Goal: Task Accomplishment & Management: Use online tool/utility

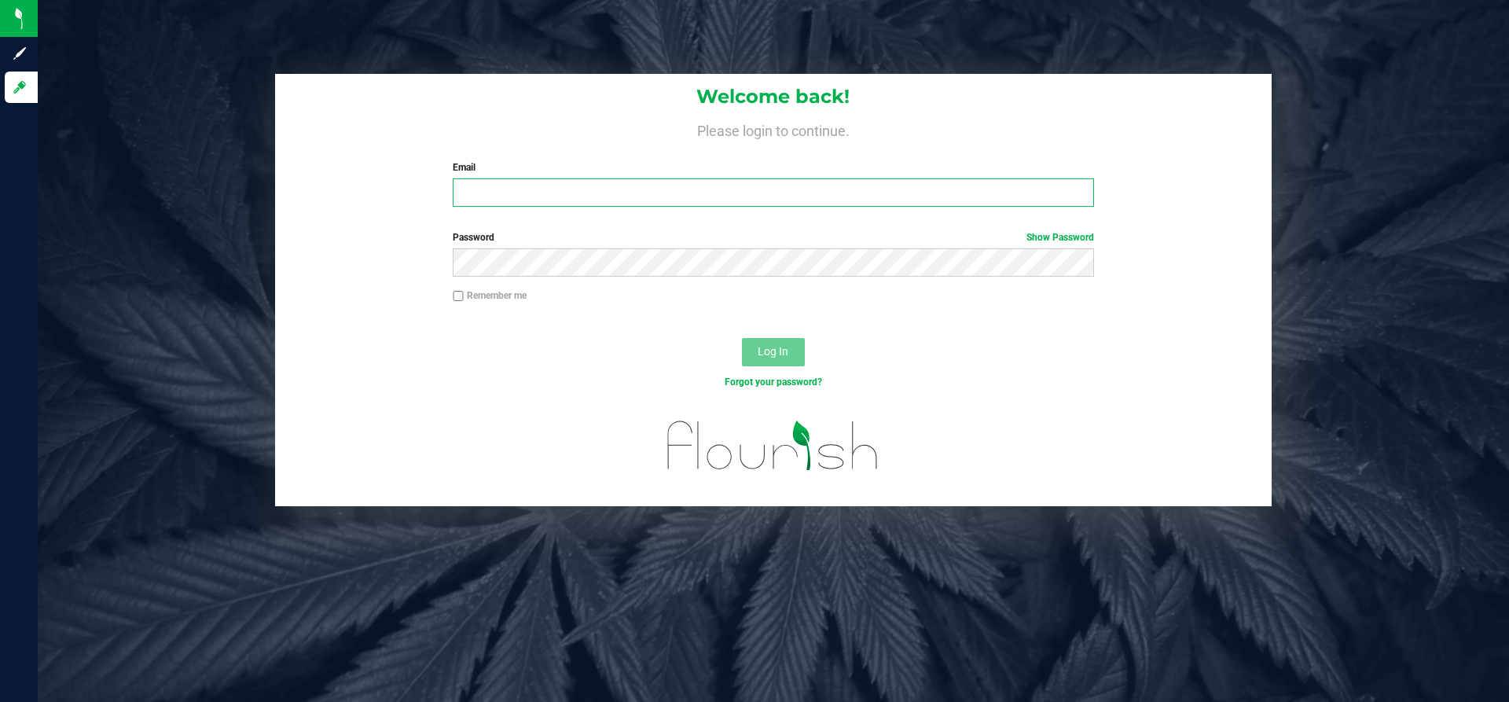
click at [591, 189] on input "Email" at bounding box center [773, 192] width 641 height 28
type input "[PERSON_NAME][EMAIL_ADDRESS][PERSON_NAME][DOMAIN_NAME]"
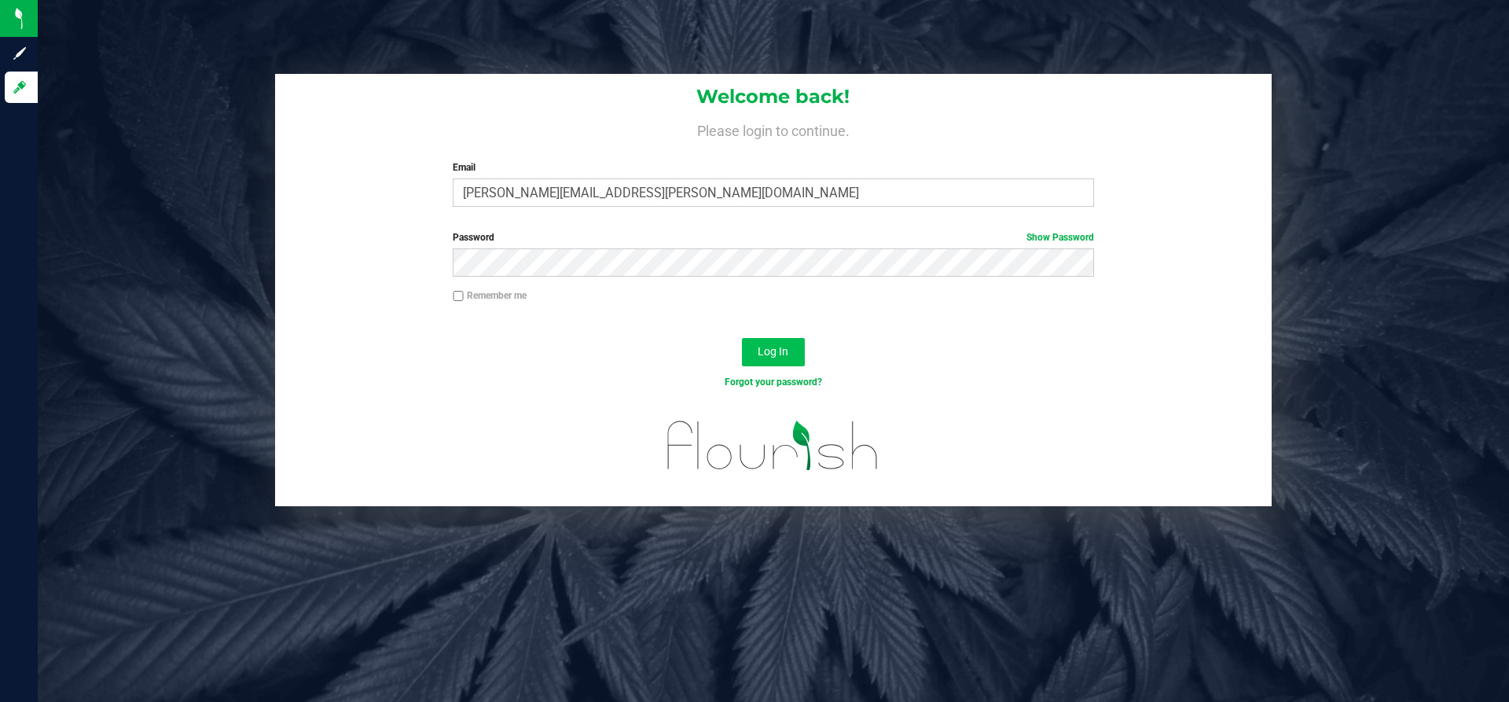
click at [786, 364] on button "Log In" at bounding box center [773, 352] width 63 height 28
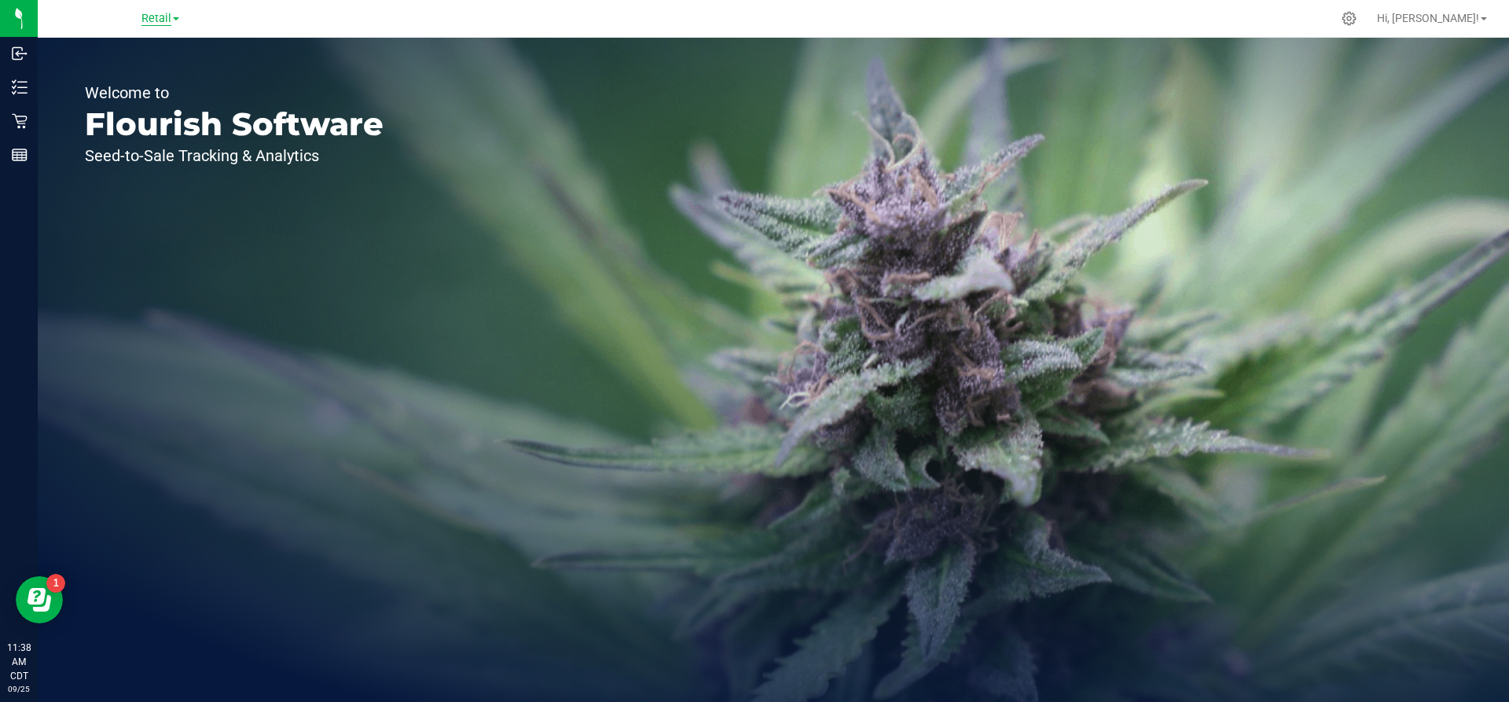
click at [171, 20] on span "Retail" at bounding box center [157, 19] width 30 height 14
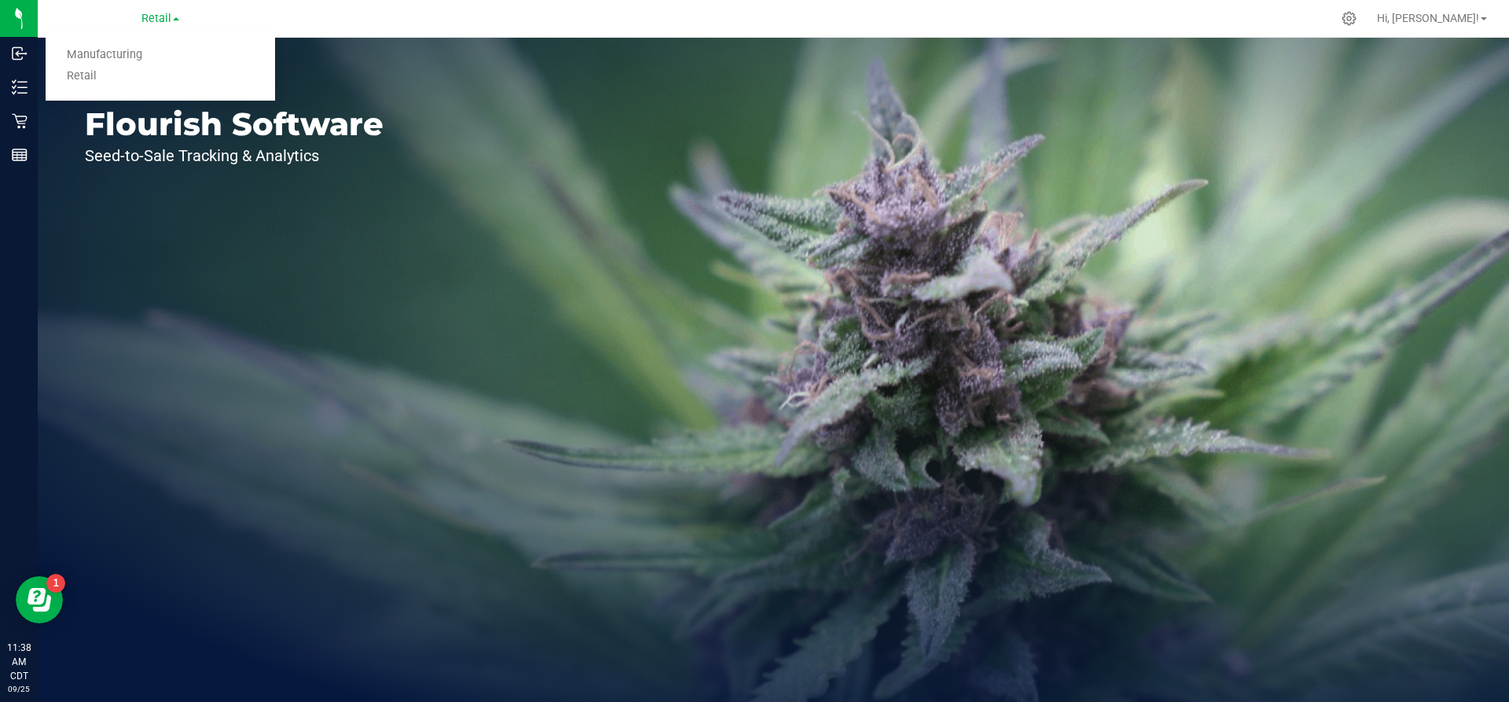
click at [145, 61] on link "Manufacturing" at bounding box center [161, 55] width 230 height 21
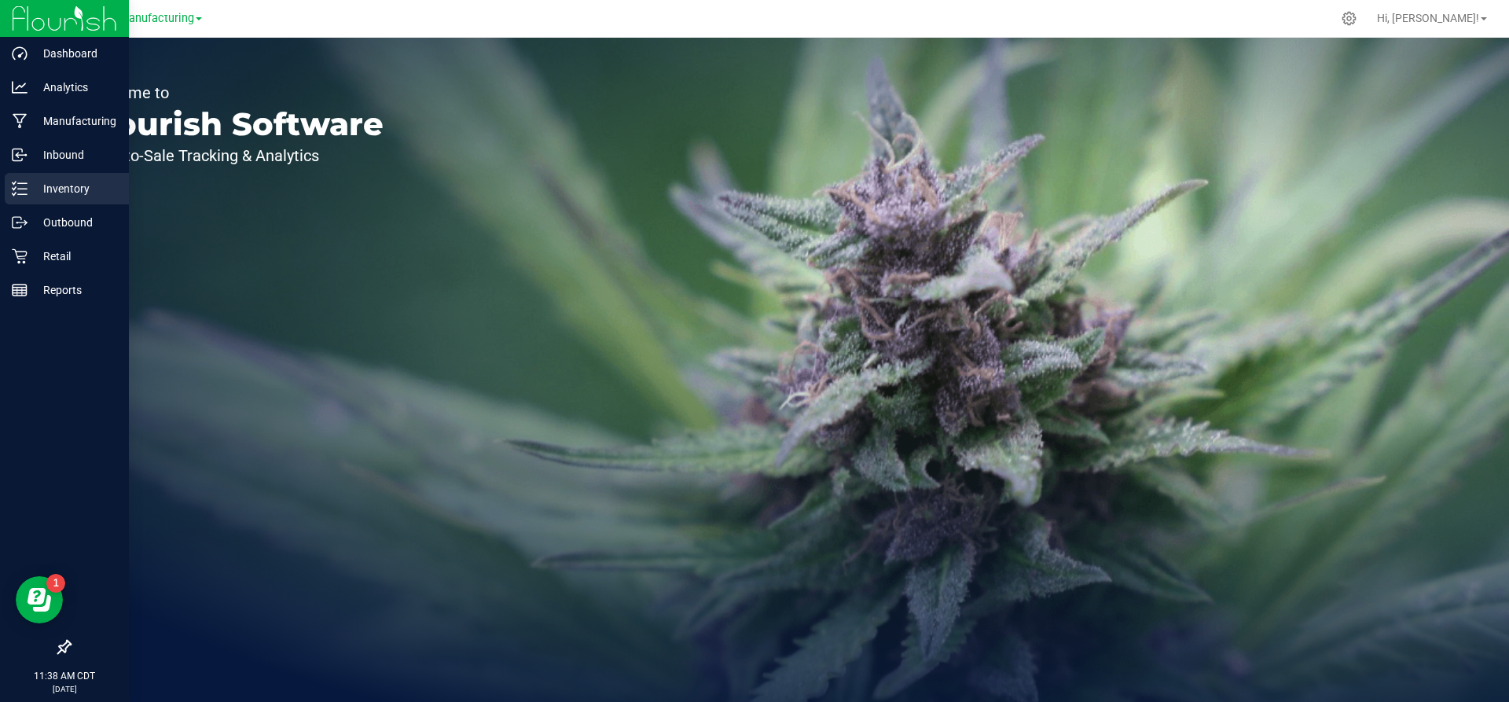
click at [70, 182] on p "Inventory" at bounding box center [75, 188] width 94 height 19
click at [97, 190] on p "Inventory" at bounding box center [75, 188] width 94 height 19
click at [76, 186] on p "Inventory" at bounding box center [75, 188] width 94 height 19
click at [1, 186] on link "Inventory" at bounding box center [64, 190] width 129 height 34
click at [5, 185] on link "Inventory" at bounding box center [64, 190] width 129 height 34
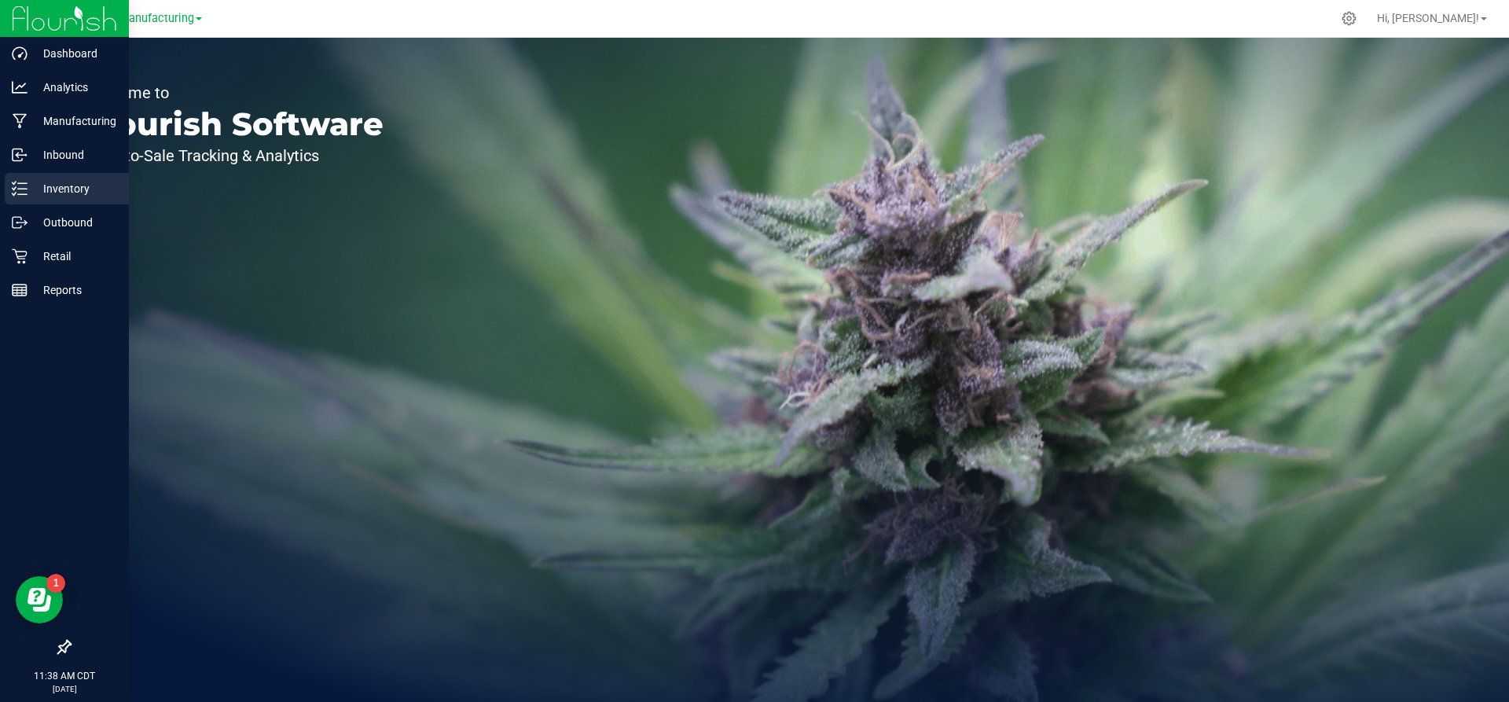
click at [17, 184] on icon at bounding box center [20, 189] width 16 height 16
click at [37, 195] on p "Inventory" at bounding box center [75, 188] width 94 height 19
click at [52, 196] on p "Inventory" at bounding box center [75, 188] width 94 height 19
click at [67, 193] on p "Inventory" at bounding box center [75, 188] width 94 height 19
click at [22, 194] on line at bounding box center [22, 194] width 9 height 0
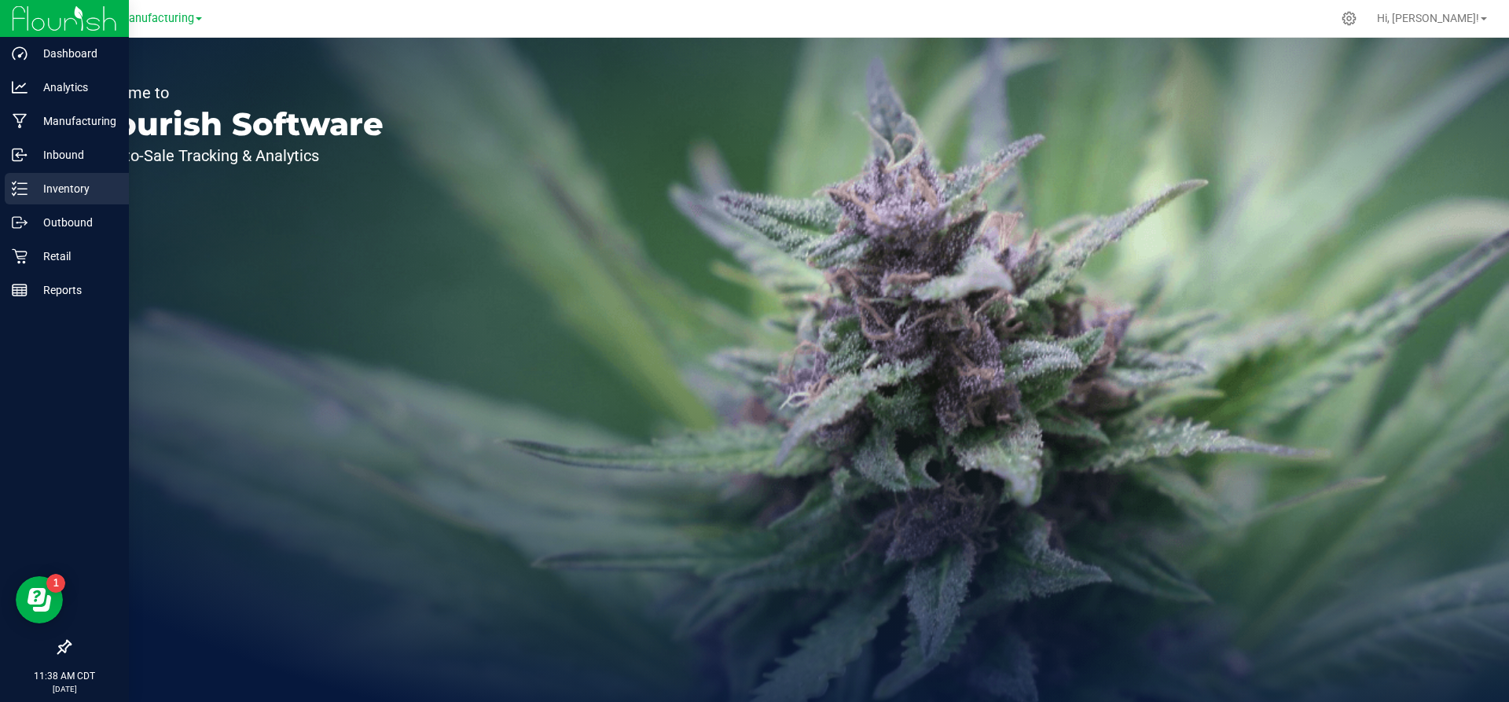
click at [40, 192] on p "Inventory" at bounding box center [75, 188] width 94 height 19
click at [54, 184] on p "Inventory" at bounding box center [75, 188] width 94 height 19
click at [75, 183] on p "Inventory" at bounding box center [75, 188] width 94 height 19
click at [73, 193] on p "Inventory" at bounding box center [75, 188] width 94 height 19
click at [30, 191] on p "Inventory" at bounding box center [75, 188] width 94 height 19
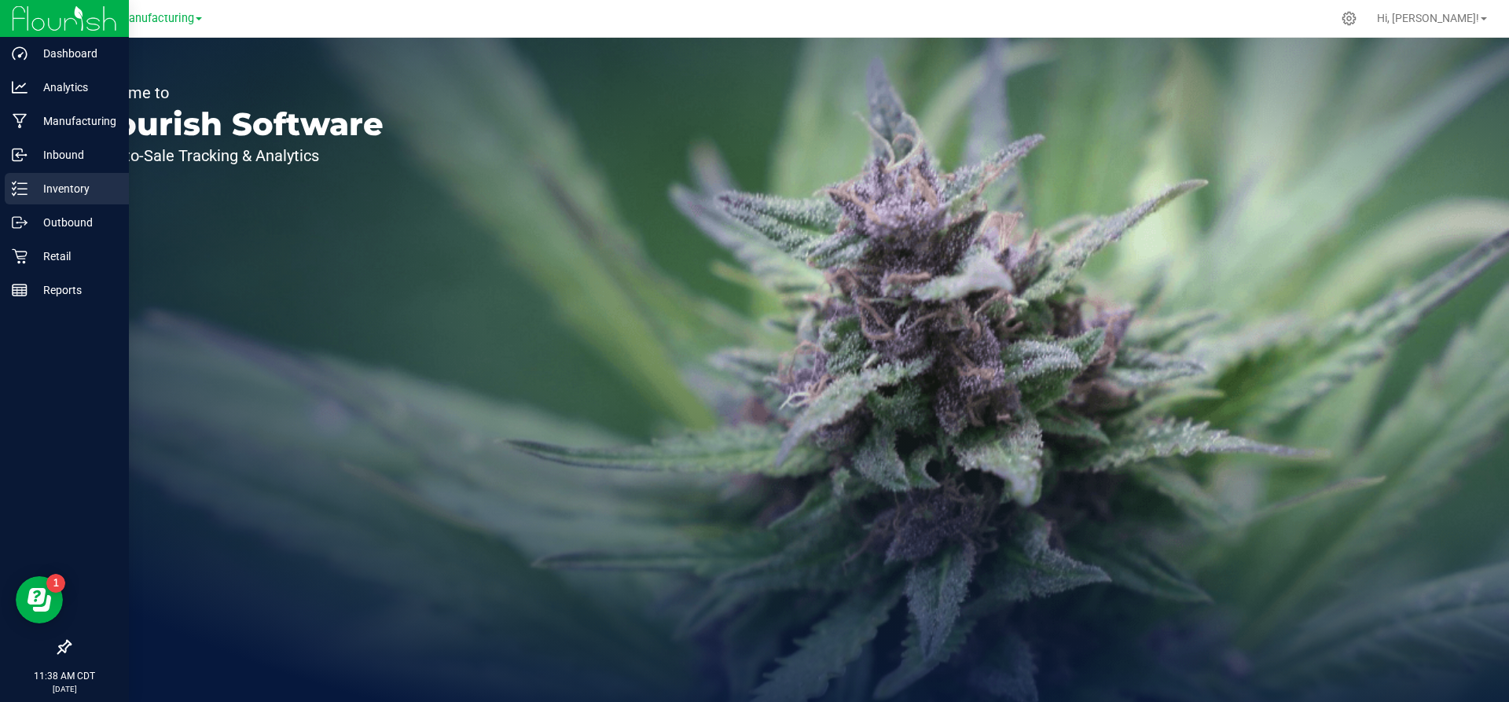
click at [35, 190] on p "Inventory" at bounding box center [75, 188] width 94 height 19
click at [89, 189] on p "Inventory" at bounding box center [75, 188] width 94 height 19
click at [97, 200] on div "Inventory" at bounding box center [67, 188] width 124 height 31
click at [75, 196] on p "Inventory" at bounding box center [75, 188] width 94 height 19
click at [39, 191] on p "Inventory" at bounding box center [75, 188] width 94 height 19
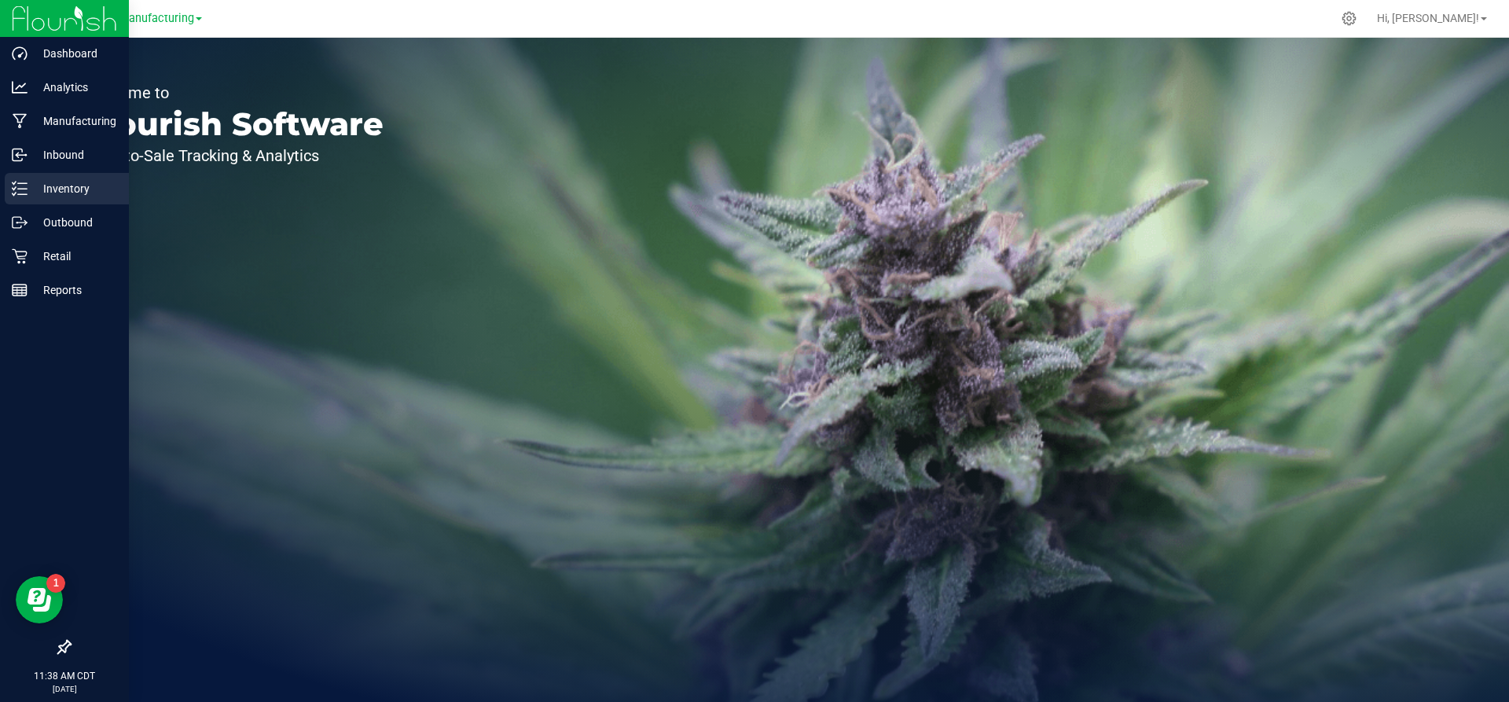
click at [26, 189] on line at bounding box center [22, 189] width 9 height 0
click at [45, 192] on p "Inventory" at bounding box center [75, 188] width 94 height 19
click at [78, 190] on p "Inventory" at bounding box center [75, 188] width 94 height 19
click at [79, 204] on div "Inventory" at bounding box center [67, 188] width 124 height 31
click at [89, 195] on p "Inventory" at bounding box center [75, 188] width 94 height 19
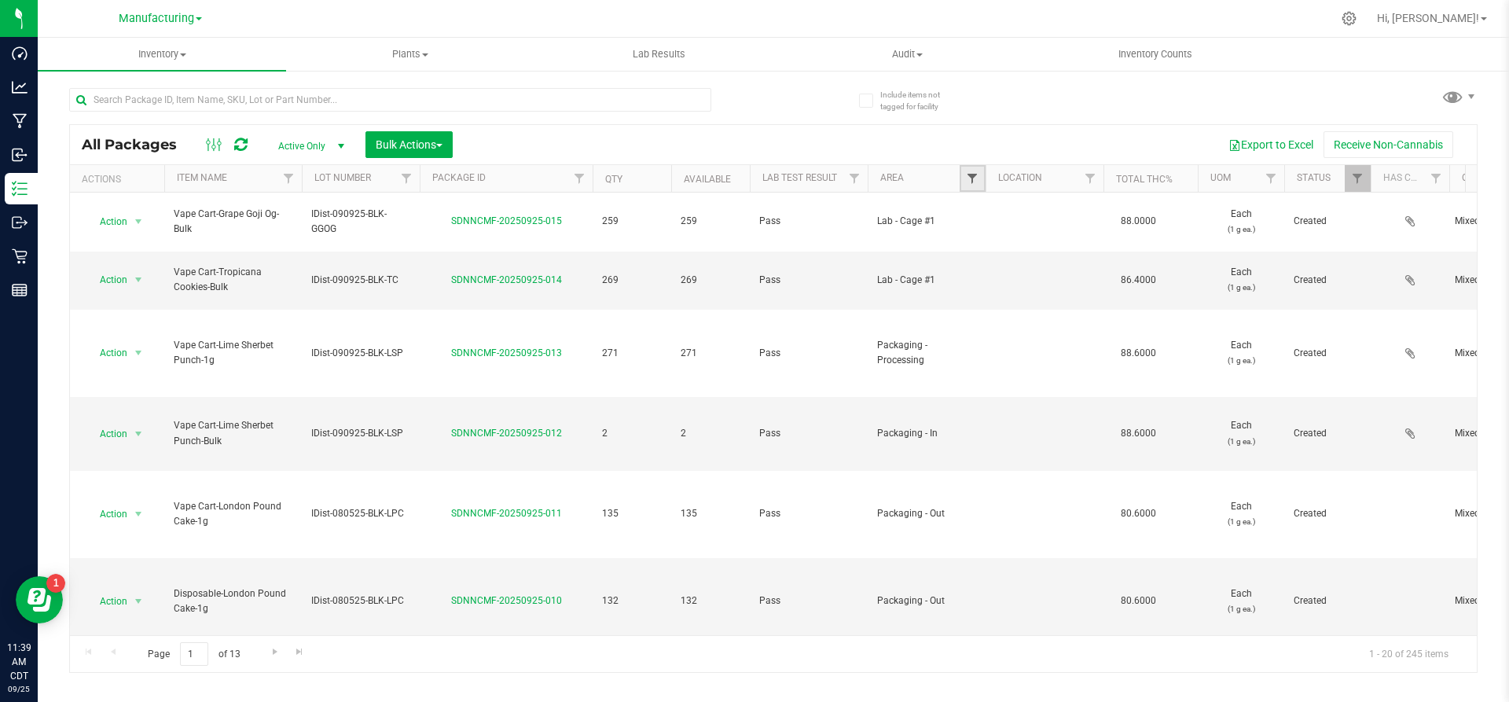
click at [966, 175] on span "Filter" at bounding box center [972, 178] width 13 height 13
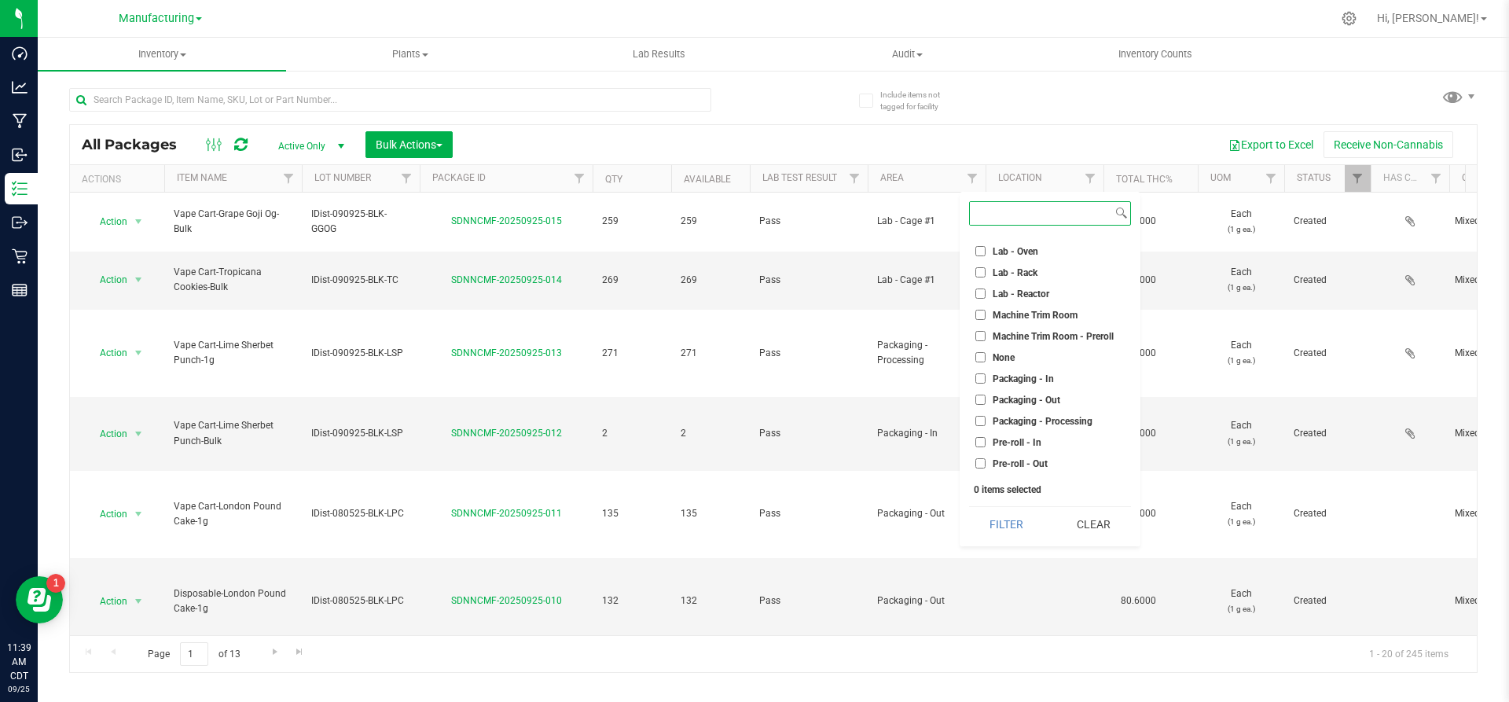
scroll to position [314, 0]
click at [979, 400] on input "Packaging - Out" at bounding box center [981, 398] width 10 height 10
checkbox input "true"
click at [1006, 513] on button "Filter" at bounding box center [1006, 524] width 75 height 35
